Goal: Task Accomplishment & Management: Complete application form

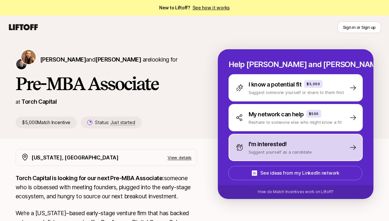
click at [273, 145] on p "I'm interested!" at bounding box center [267, 144] width 38 height 9
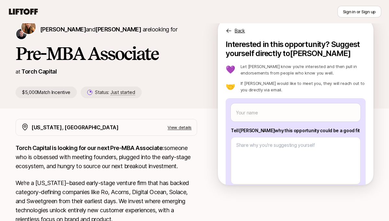
scroll to position [38, 0]
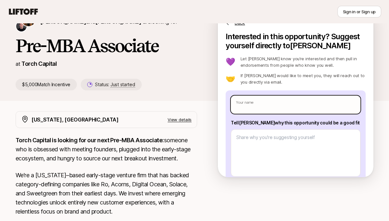
click at [263, 99] on input "text" at bounding box center [296, 105] width 130 height 18
type textarea "x"
type input "S"
type textarea "x"
type input "Sah"
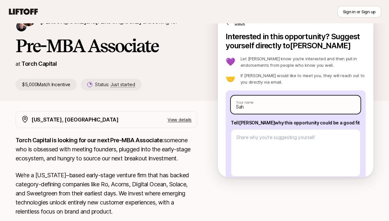
type textarea "x"
type input "Sahi"
type textarea "x"
type input "[PERSON_NAME]"
type textarea "x"
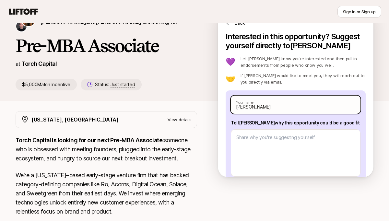
type input "[PERSON_NAME]"
type textarea "x"
type input "[PERSON_NAME]"
type textarea "x"
type input "[PERSON_NAME] Te"
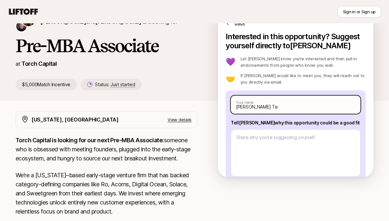
type textarea "x"
type input "[PERSON_NAME]"
type textarea "x"
type input "[PERSON_NAME]"
type textarea "x"
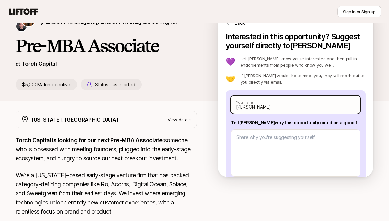
type input "[PERSON_NAME]"
type textarea "x"
type input "[PERSON_NAME]"
type textarea "x"
type input "[PERSON_NAME]"
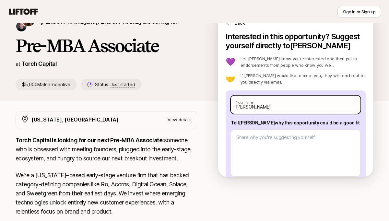
type textarea "x"
type input "[PERSON_NAME]"
type textarea "x"
type input "[PERSON_NAME]"
type textarea "x"
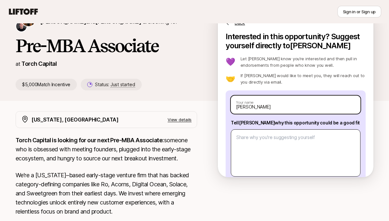
scroll to position [32, 0]
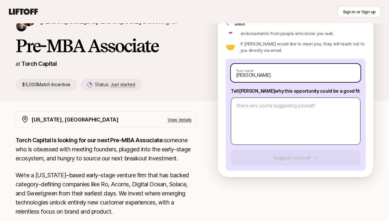
type input "[PERSON_NAME]"
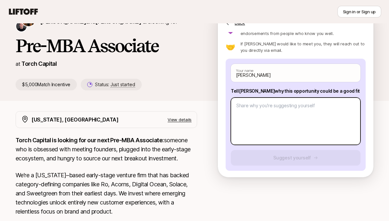
click at [265, 99] on textarea at bounding box center [296, 121] width 130 height 47
type textarea "x"
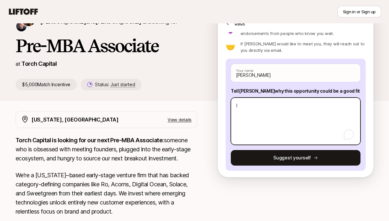
type textarea "I"
type textarea "x"
type textarea "I h"
type textarea "x"
type textarea "I ha"
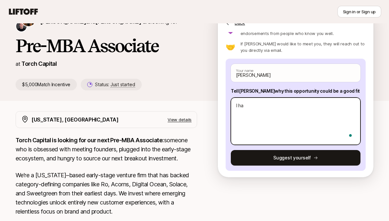
type textarea "x"
type textarea "I hav"
type textarea "x"
type textarea "I have"
type textarea "x"
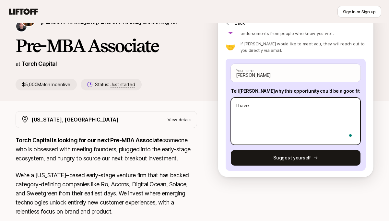
type textarea "I have"
type textarea "x"
type textarea "I have s"
type textarea "x"
type textarea "I have sp"
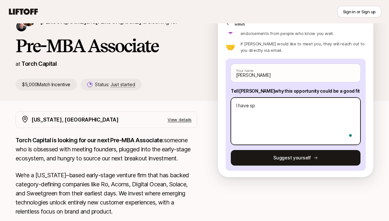
type textarea "x"
type textarea "I have spe"
type textarea "x"
type textarea "I have sp"
type textarea "x"
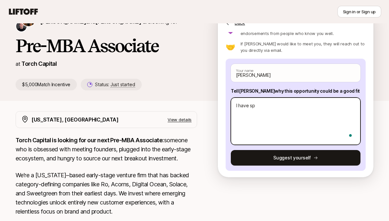
type textarea "I have spe"
type textarea "x"
type textarea "I have spen"
type textarea "x"
type textarea "I have spent"
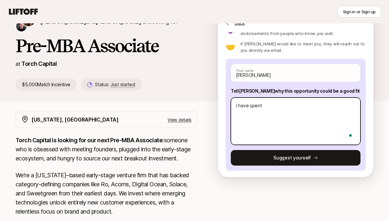
type textarea "x"
type textarea "I have spent"
type textarea "x"
type textarea "I have spent t"
type textarea "x"
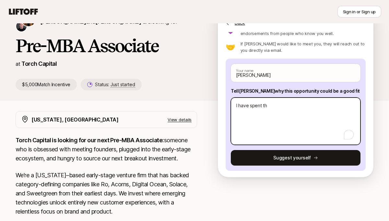
type textarea "I have spent the"
type textarea "x"
type textarea "I have spent the"
type textarea "x"
type textarea "I have spent the l"
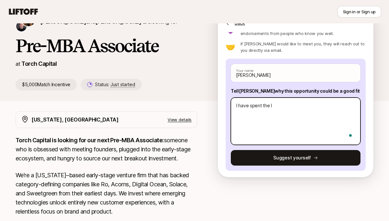
type textarea "x"
type textarea "I have spent the la"
type textarea "x"
type textarea "I have spent the las"
type textarea "x"
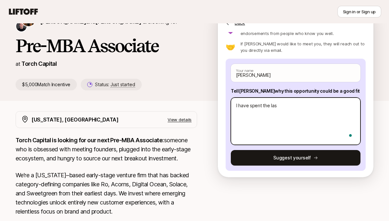
type textarea "I have spent the lasy"
type textarea "x"
type textarea "I have spent the las"
type textarea "x"
type textarea "I have spent the last"
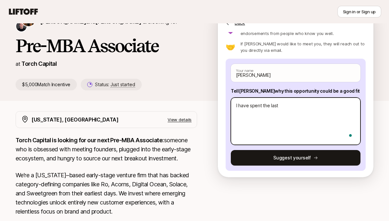
type textarea "x"
type textarea "I have spent the last"
type textarea "x"
type textarea "I have spent the last t"
type textarea "x"
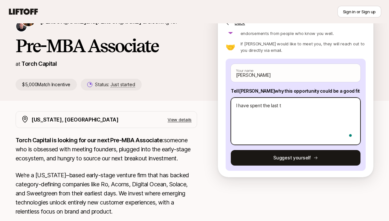
type textarea "I have spent the last tw"
type textarea "x"
type textarea "I have spent the last two"
type textarea "x"
type textarea "I have spent the last two"
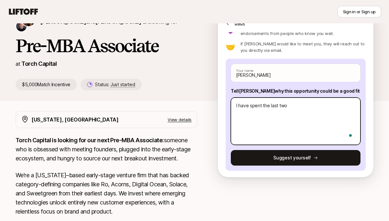
type textarea "x"
type textarea "I have spent the last two y"
type textarea "x"
type textarea "I have spent the last two ye"
type textarea "x"
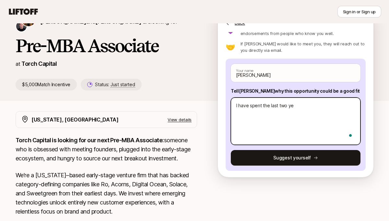
type textarea "I have spent the last two yea"
type textarea "x"
type textarea "I have spent the last two year"
type textarea "x"
type textarea "I have spent the last two years"
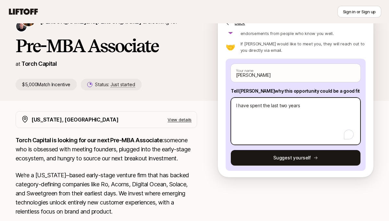
type textarea "x"
type textarea "I have spent the last two years wo"
type textarea "x"
type textarea "I have spent the last two years wor"
type textarea "x"
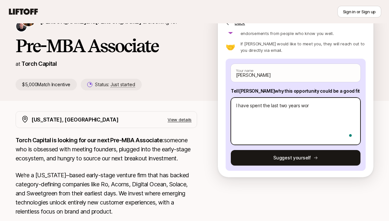
type textarea "I have spent the last two years work"
type textarea "x"
type textarea "I have spent the last two years worki"
type textarea "x"
type textarea "I have spent the last two years workin"
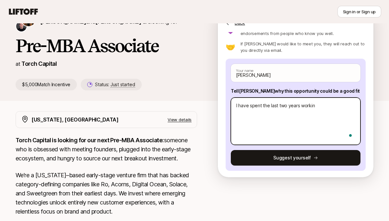
type textarea "x"
type textarea "I have spent the last two years working"
type textarea "x"
type textarea "I have spent the last two years working"
type textarea "x"
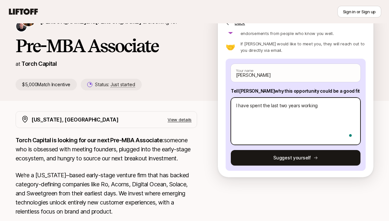
type textarea "I have spent the last two years working i"
type textarea "x"
type textarea "I have spent the last two years working in"
type textarea "x"
type textarea "I have spent the last two years working in"
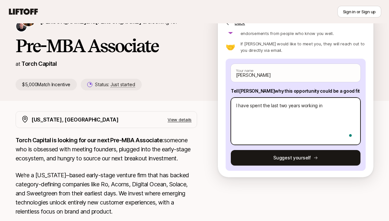
type textarea "x"
type textarea "I have spent the last two years working in"
type textarea "x"
type textarea "I have spent the last two years working i"
type textarea "x"
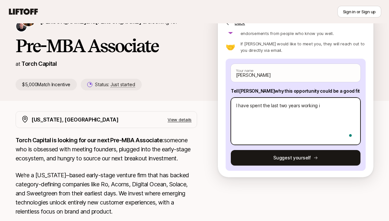
type textarea "I have spent the last two years working"
type textarea "x"
type textarea "I have spent the last two years working"
type textarea "x"
type textarea "I have spent the last two years workin"
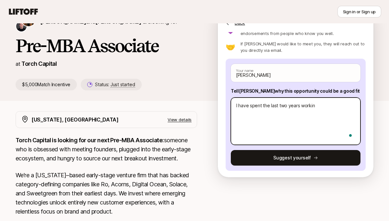
type textarea "x"
type textarea "I have spent the last two years worki"
type textarea "x"
type textarea "I have spent the last two years work"
type textarea "x"
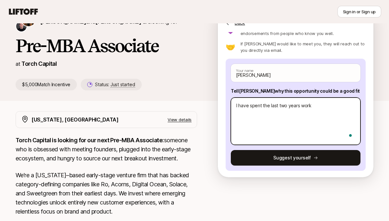
type textarea "I have spent the last two years wor"
type textarea "x"
type textarea "I have spent the last two years wo"
type textarea "x"
type textarea "I have spent the last two years w"
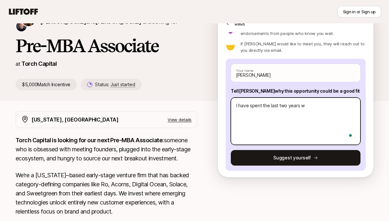
type textarea "x"
type textarea "I have spent the last two years"
type textarea "x"
type textarea "I have spent the last two years d"
type textarea "x"
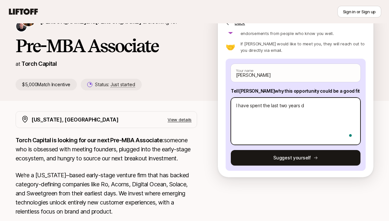
type textarea "I have spent the last two years di"
type textarea "x"
type textarea "I have spent the last two years dil"
type textarea "x"
type textarea "I have spent the last two years [PERSON_NAME]"
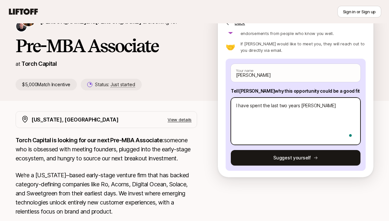
type textarea "x"
type textarea "I have spent the last two years dilli"
type textarea "x"
type textarea "I have spent the last two years [PERSON_NAME]"
type textarea "x"
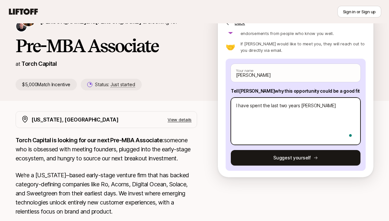
type textarea "I have spent the last two years dillige"
type textarea "x"
type textarea "I have spent the last two years dilligen"
type textarea "x"
type textarea "I have spent the last two years dilligenc"
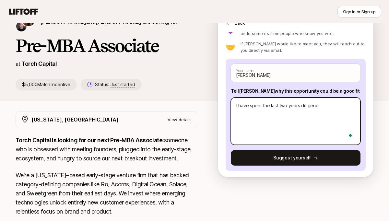
type textarea "x"
type textarea "I have spent the last two years dilligenci"
type textarea "x"
type textarea "I have spent the last two years dilligencin"
type textarea "x"
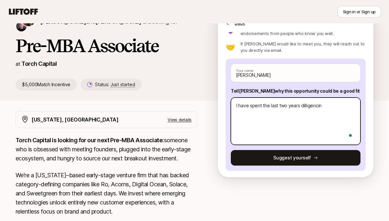
type textarea "I have spent the last two years dilligencing"
type textarea "x"
type textarea "I have spent the last two years dilligencing"
type textarea "x"
type textarea "I have spent the last two years dilligencing"
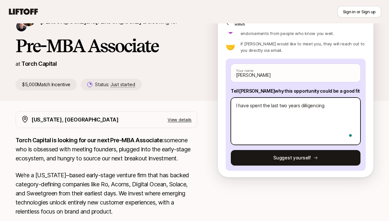
type textarea "x"
type textarea "I have spent the last two years dilligencin"
type textarea "x"
type textarea "I have spent the last two years dilligenci"
type textarea "x"
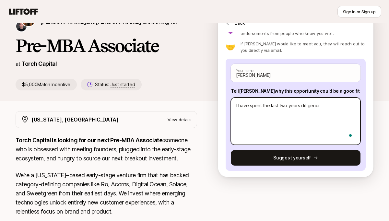
type textarea "I have spent the last two years dilligenc"
type textarea "x"
type textarea "I have spent the last two years dilligen"
type textarea "x"
type textarea "I have spent the last two years dillige"
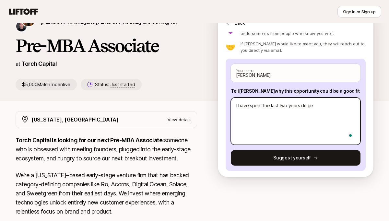
type textarea "x"
type textarea "I have spent the last two years [PERSON_NAME]"
type textarea "x"
type textarea "I have spent the last two years dilli"
type textarea "x"
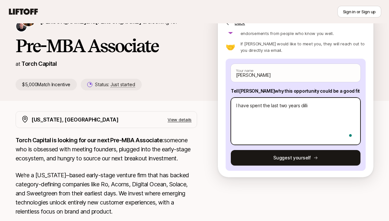
type textarea "I have spent the last two years [PERSON_NAME]"
type textarea "x"
type textarea "I have spent the last two years dil"
type textarea "x"
type textarea "I have spent the last two years di"
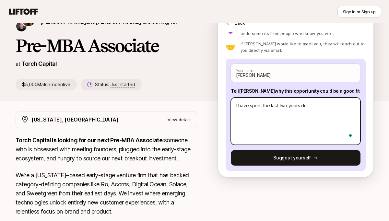
type textarea "x"
type textarea "I have spent the last two years d"
type textarea "x"
type textarea "I have spent the last two years"
type textarea "x"
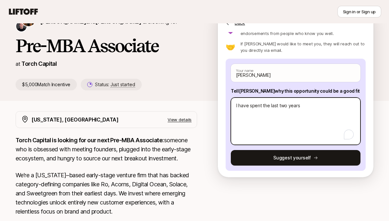
type textarea "I have spent the last two years d"
type textarea "x"
type textarea "I have spent the last two years do"
type textarea "x"
type textarea "I have spent the last two years doi"
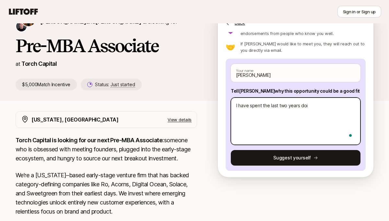
type textarea "x"
type textarea "I have spent the last two years doin"
type textarea "x"
type textarea "I have spent the last two years doing"
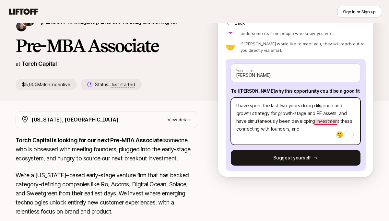
click at [317, 122] on textarea "I have spent the last two years doing diligence and growth strategy for growth-…" at bounding box center [296, 121] width 130 height 47
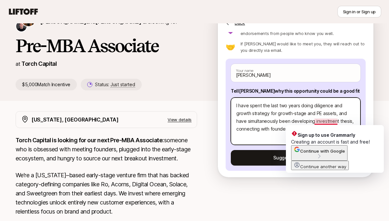
click at [349, 122] on textarea "I have spent the last two years doing diligence and growth strategy for growth-…" at bounding box center [296, 121] width 130 height 47
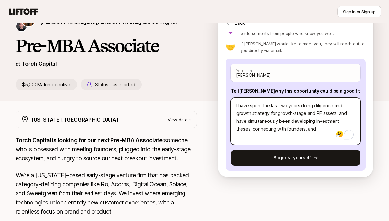
click at [317, 128] on textarea "I have spent the last two years doing diligence and growth strategy for growth-…" at bounding box center [296, 121] width 130 height 47
click at [353, 123] on textarea "I have spent the last two years doing diligence and growth strategy for growth-…" at bounding box center [296, 121] width 130 height 47
click at [319, 133] on textarea "I have spent the last two years doing diligence and growth strategy for growth-…" at bounding box center [296, 121] width 130 height 47
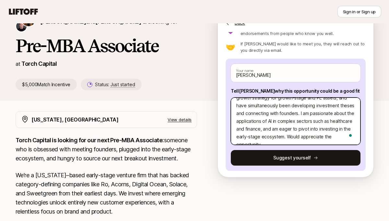
scroll to position [23, 0]
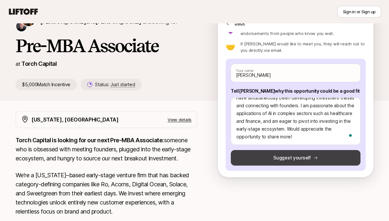
click at [283, 154] on button "Suggest yourself" at bounding box center [296, 158] width 130 height 16
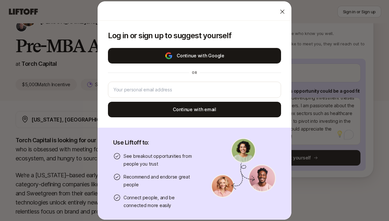
click at [206, 54] on button "Continue with Google" at bounding box center [194, 56] width 173 height 16
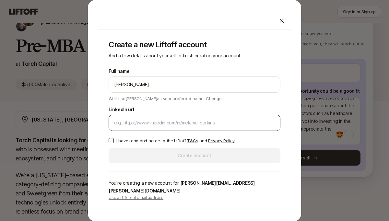
click at [209, 127] on input "LinkedIn url" at bounding box center [194, 123] width 161 height 8
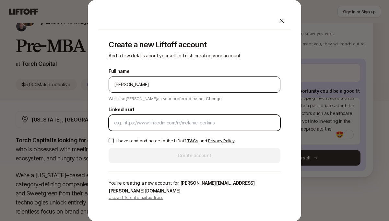
paste input "[URL][DOMAIN_NAME][PERSON_NAME]"
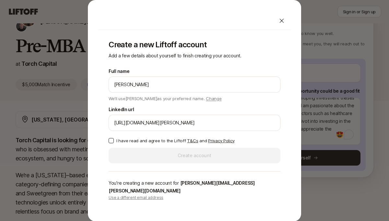
click at [111, 143] on button "I have read and agree to the Liftoff T&Cs and Privacy Policy" at bounding box center [111, 140] width 5 height 5
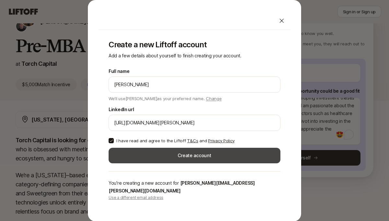
click at [142, 160] on button "Create account" at bounding box center [195, 156] width 172 height 16
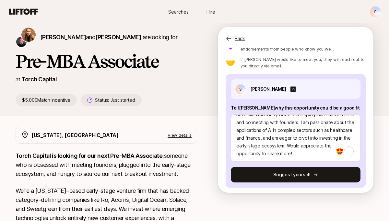
scroll to position [38, 0]
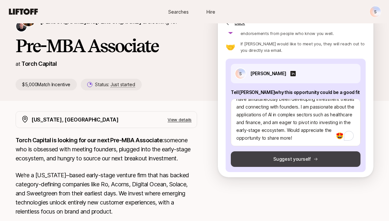
click at [313, 158] on icon at bounding box center [315, 159] width 5 height 5
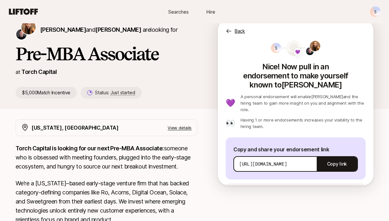
scroll to position [52, 0]
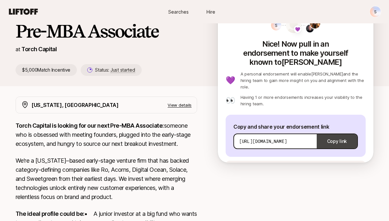
click at [340, 132] on button "Copy link" at bounding box center [337, 141] width 40 height 18
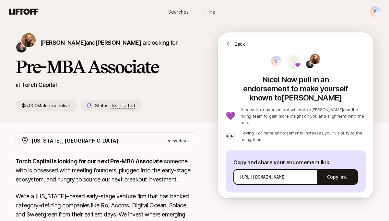
scroll to position [4, 0]
